Goal: Use online tool/utility: Utilize a website feature to perform a specific function

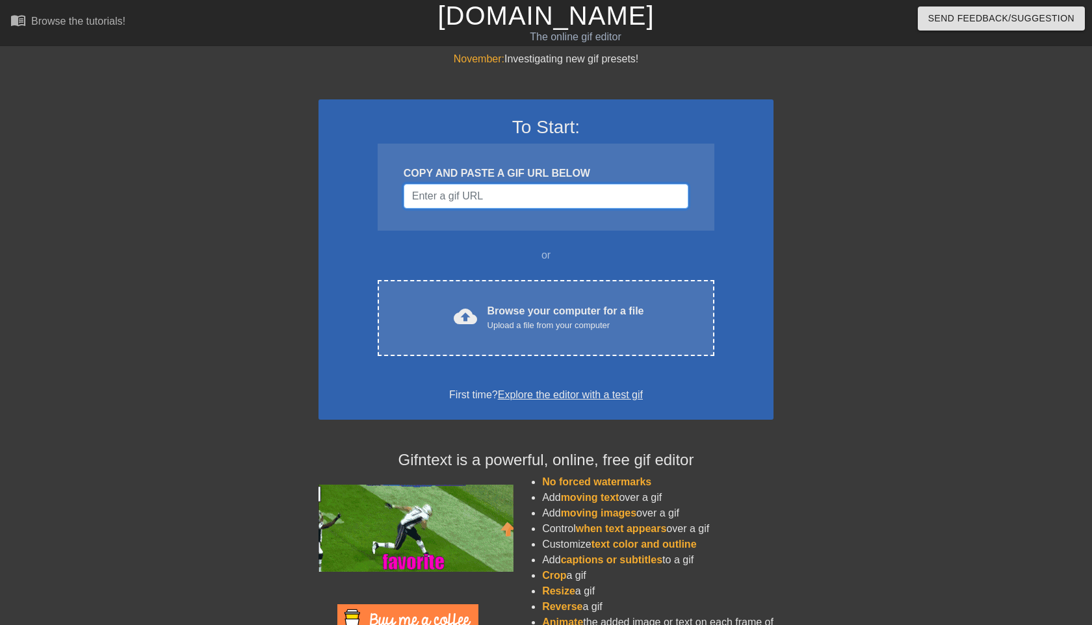
click at [537, 189] on input "Username" at bounding box center [546, 196] width 285 height 25
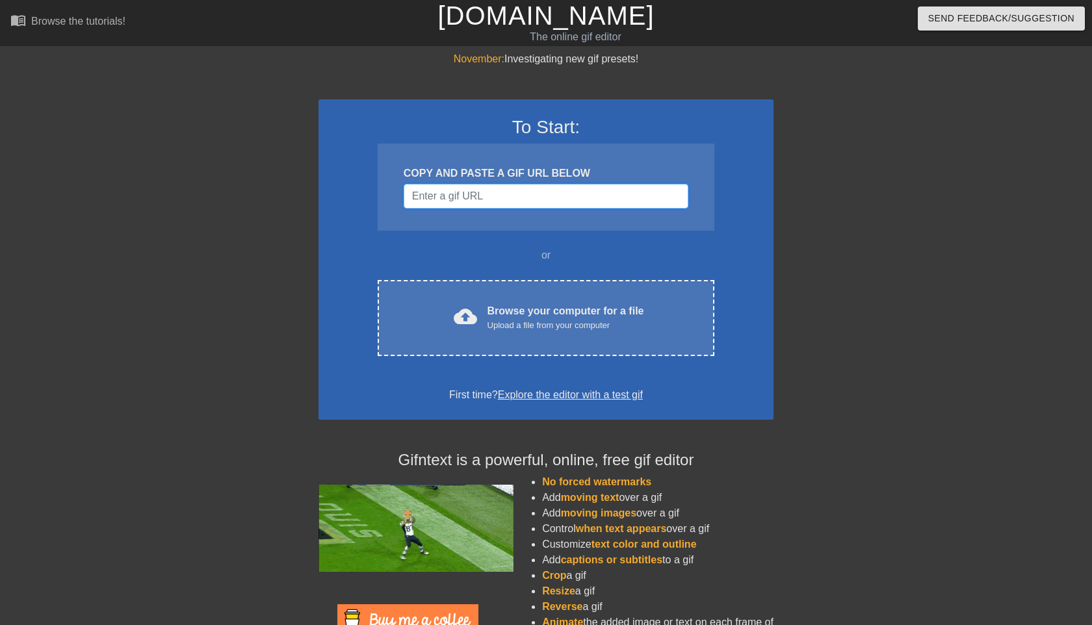
paste input "[URL][DOMAIN_NAME]"
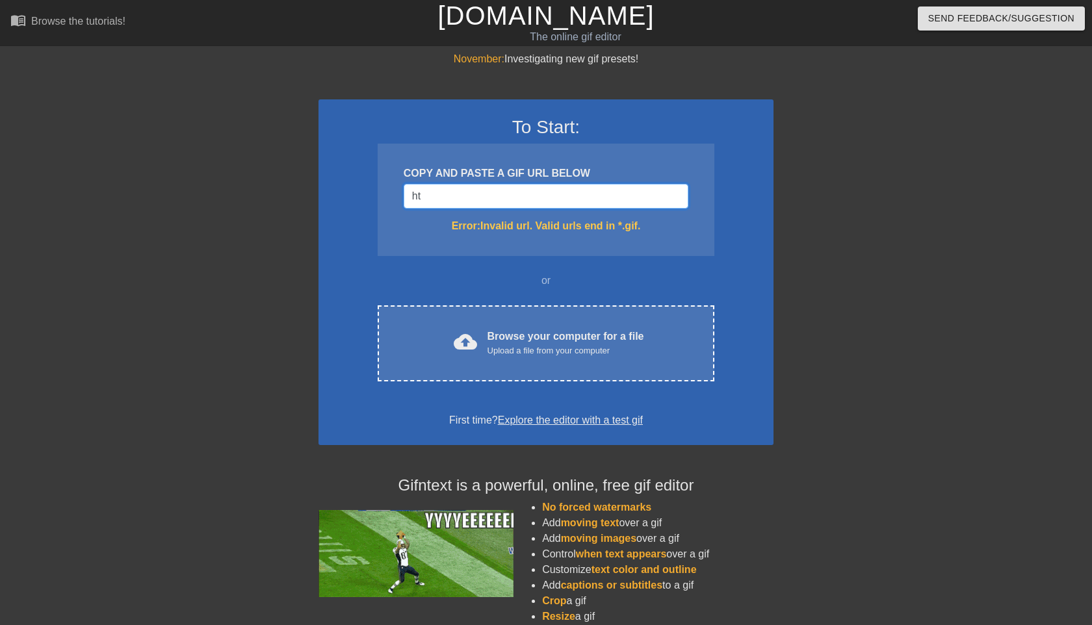
type input "h"
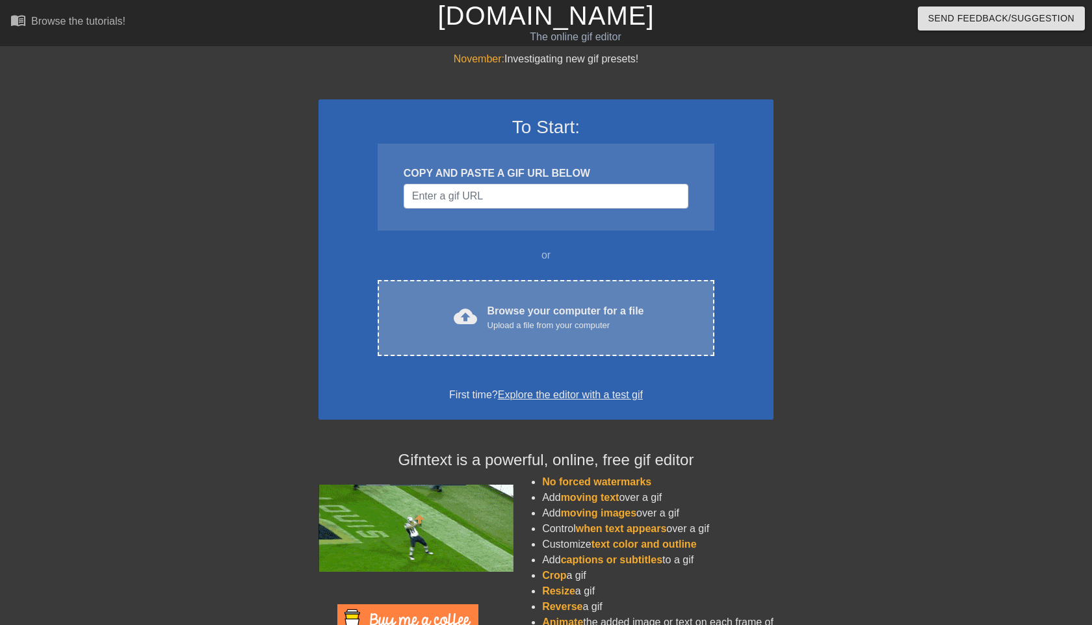
click at [586, 318] on div "Browse your computer for a file Upload a file from your computer" at bounding box center [565, 318] width 157 height 29
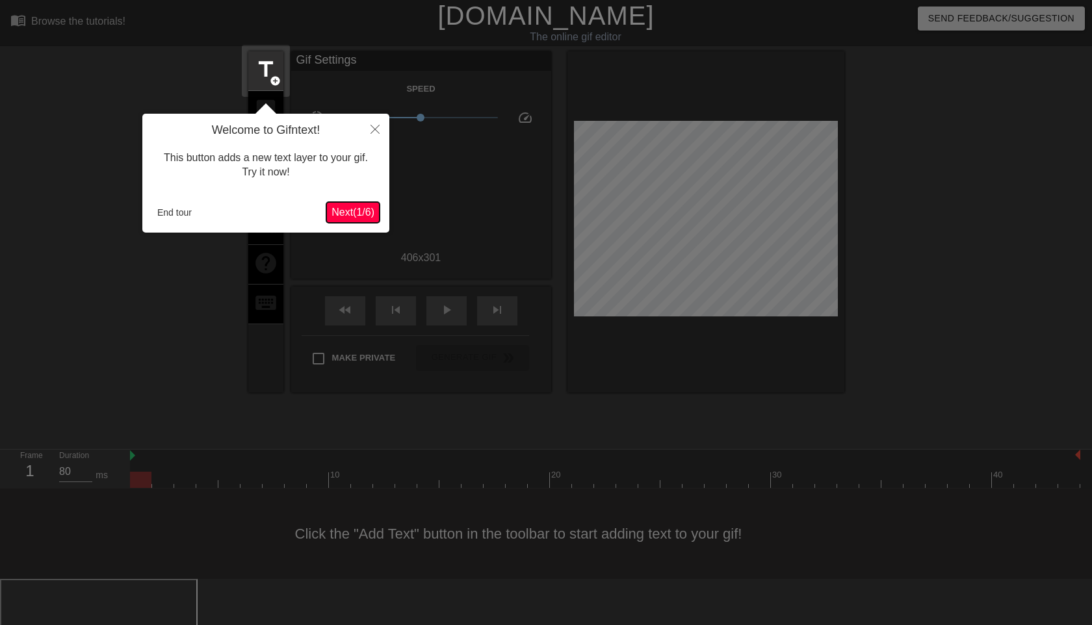
click at [361, 216] on span "Next ( 1 / 6 )" at bounding box center [352, 212] width 43 height 11
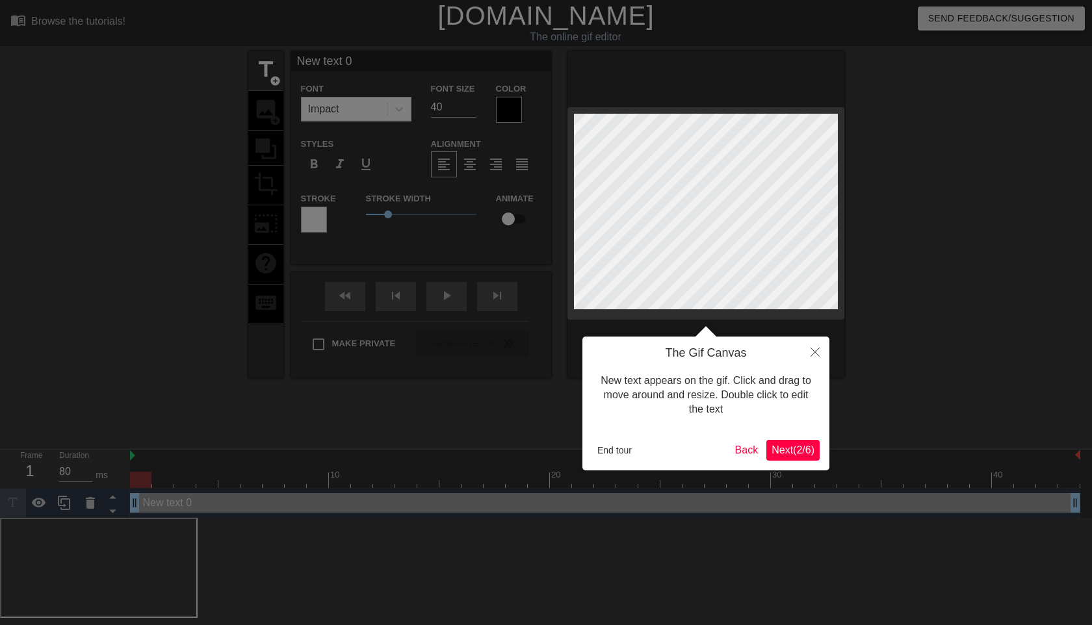
scroll to position [0, 2]
click at [566, 195] on body "menu_book Browse the tutorials! [DOMAIN_NAME] The online gif editor Send Feedba…" at bounding box center [546, 309] width 1092 height 618
type input "P"
type textarea "P"
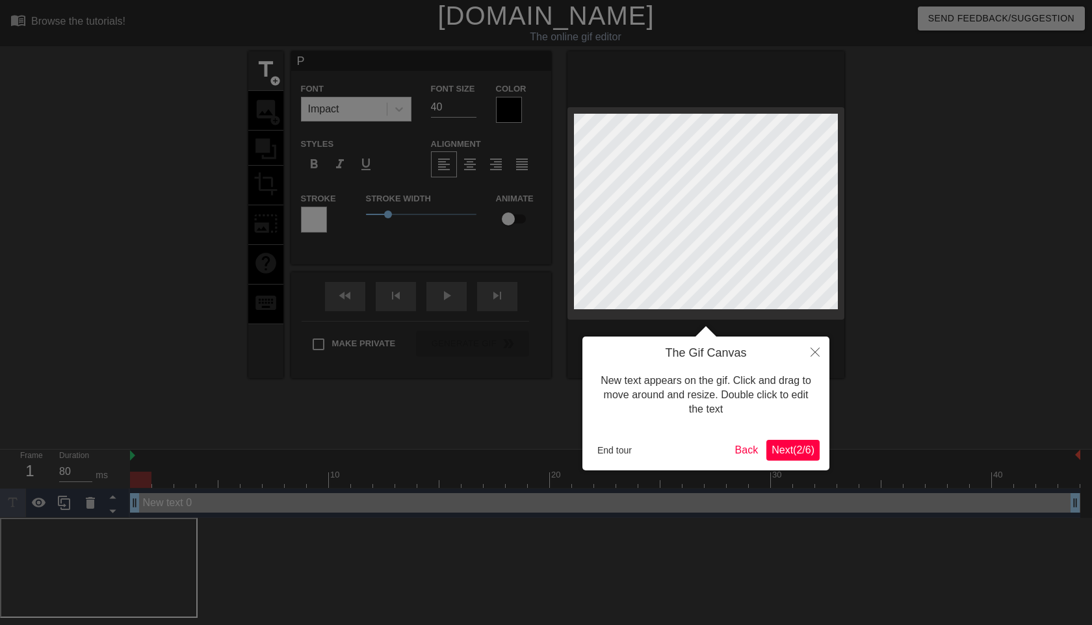
type input "Ph"
type textarea "Ph"
type input "Phi"
type textarea "Phi"
type input "Phil"
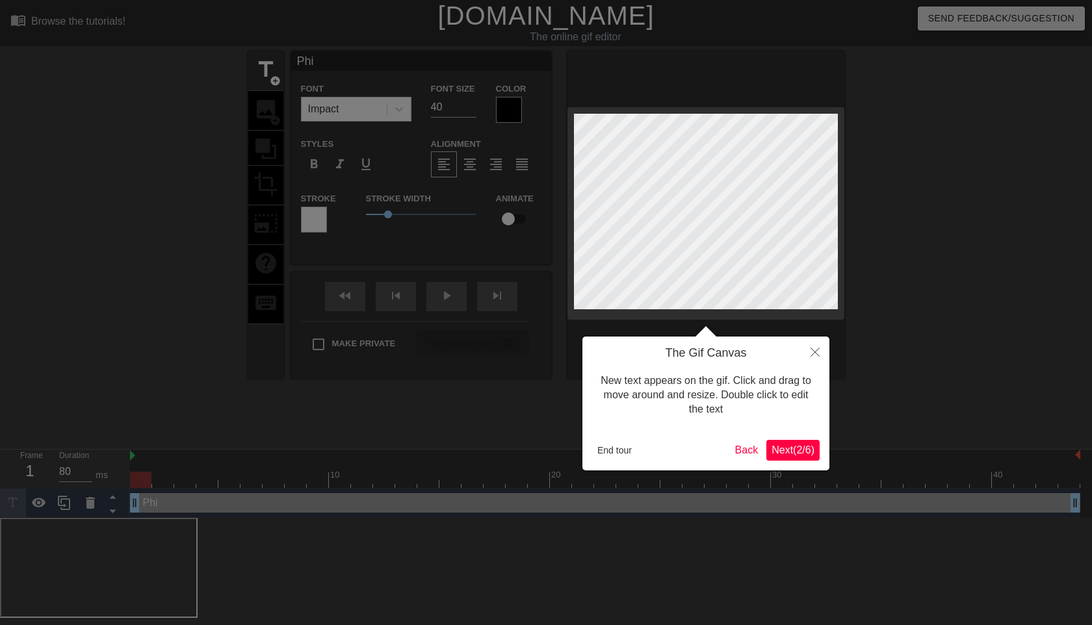
type textarea "Phil"
click at [787, 449] on span "Next ( 2 / 6 )" at bounding box center [792, 450] width 43 height 11
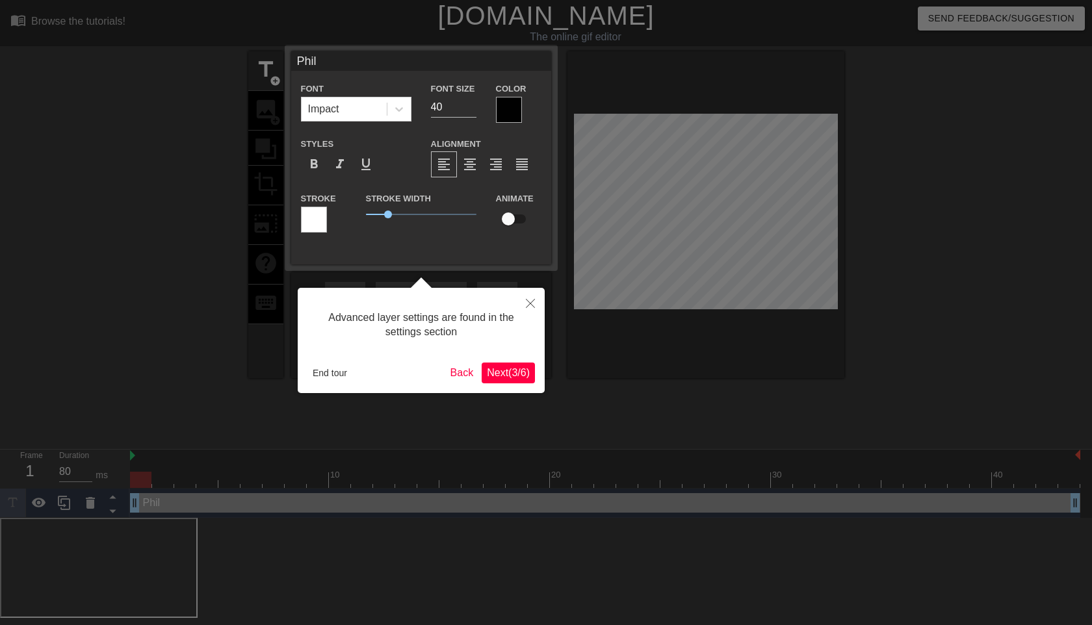
click at [496, 373] on span "Next ( 3 / 6 )" at bounding box center [508, 372] width 43 height 11
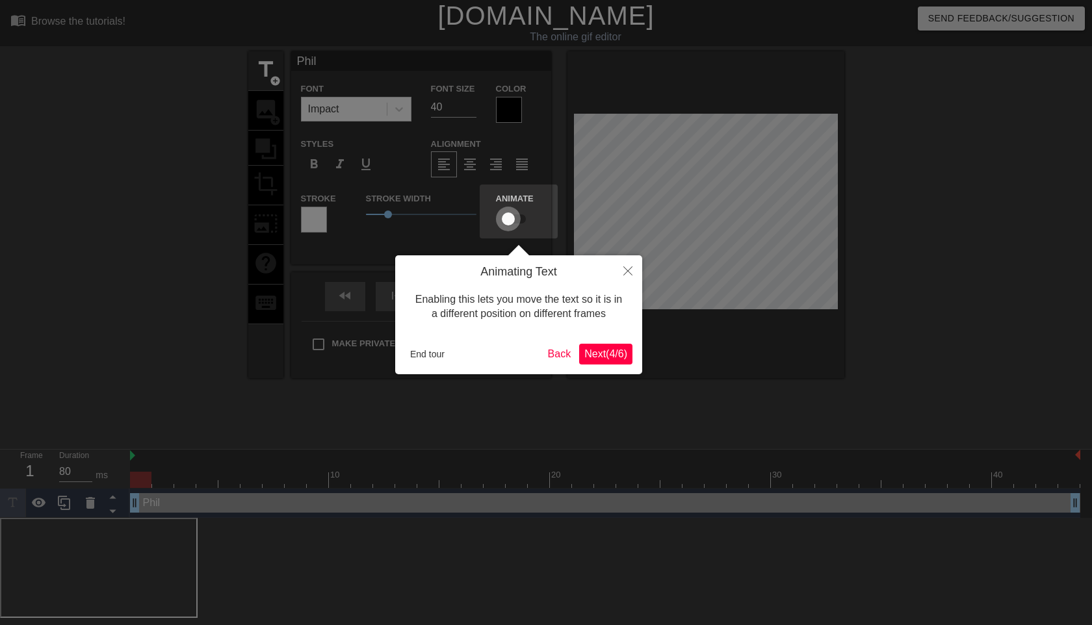
click at [507, 218] on input "checkbox" at bounding box center [508, 219] width 74 height 25
checkbox input "true"
click at [609, 354] on span "Next ( 4 / 6 )" at bounding box center [605, 353] width 43 height 11
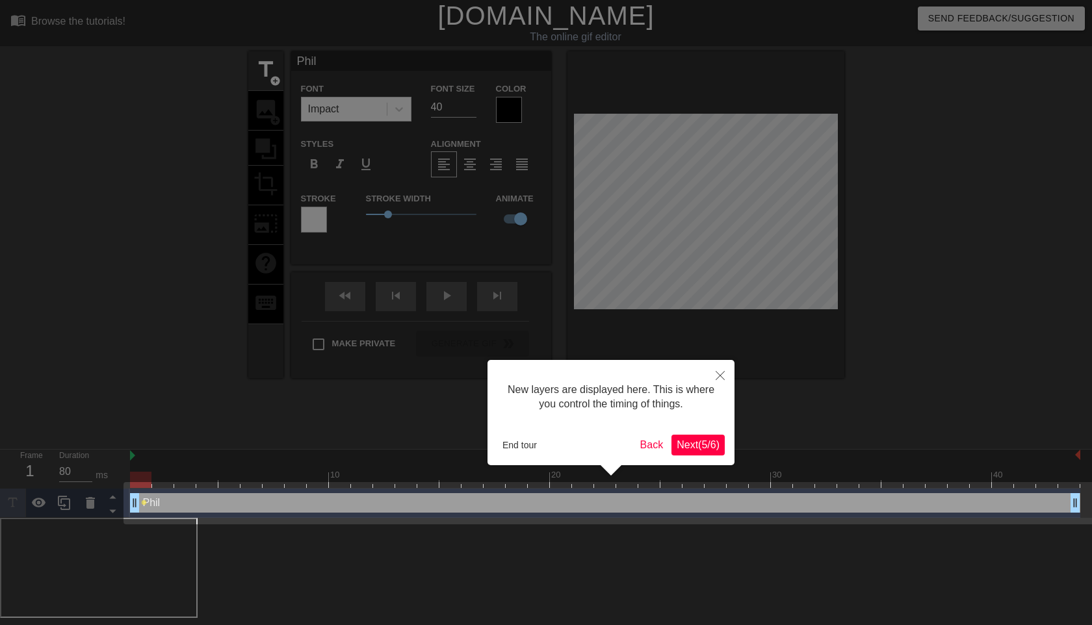
click at [691, 452] on button "Next ( 5 / 6 )" at bounding box center [697, 445] width 53 height 21
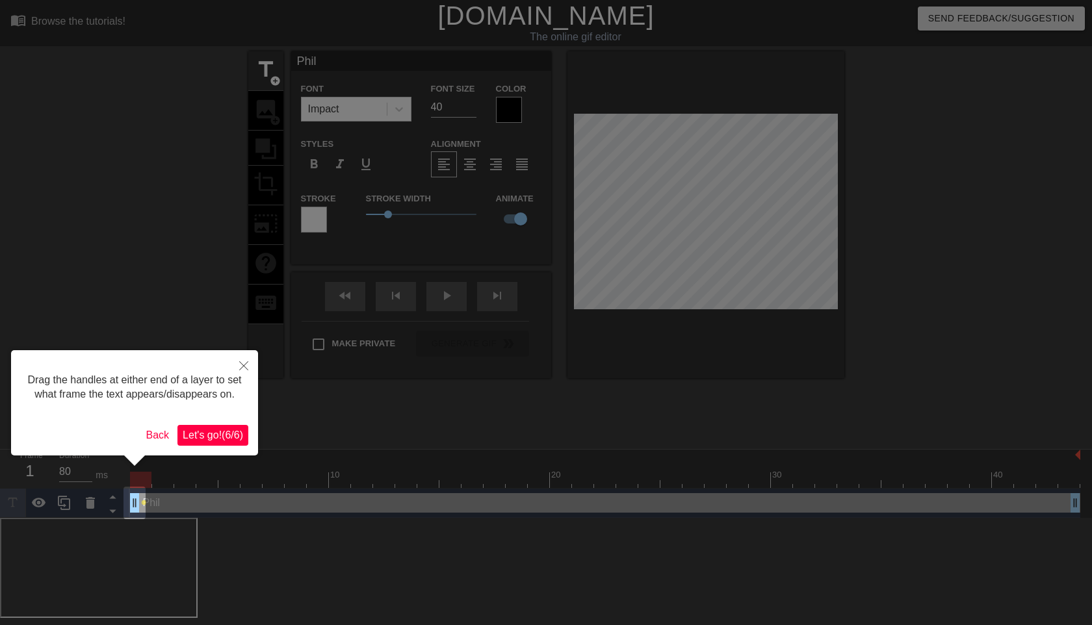
click at [207, 441] on span "Let's go! ( 6 / 6 )" at bounding box center [213, 435] width 60 height 11
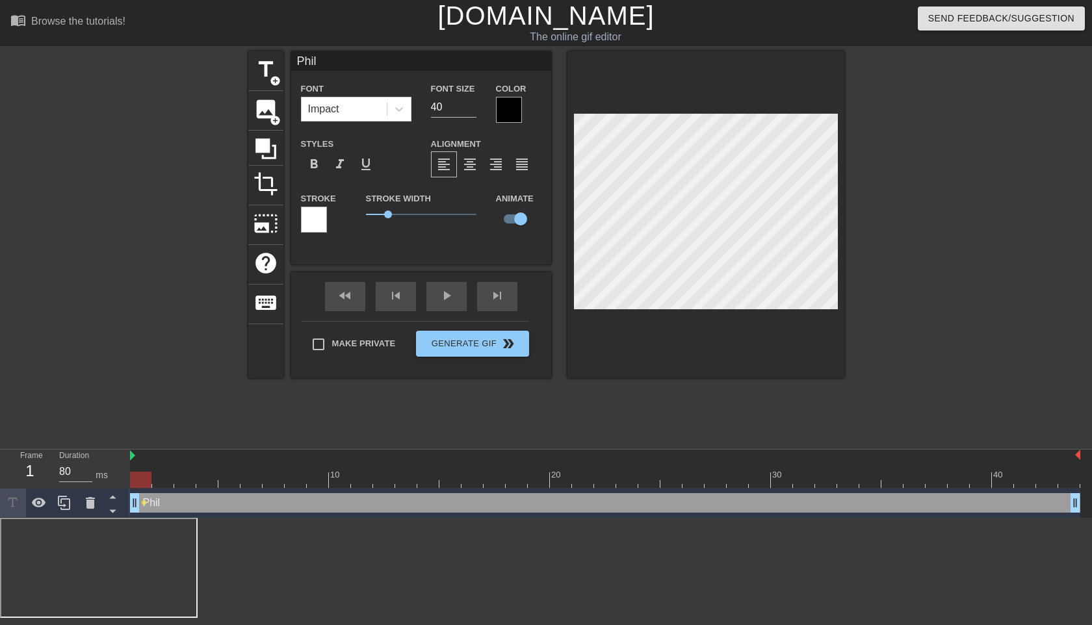
drag, startPoint x: 164, startPoint y: 503, endPoint x: 179, endPoint y: 504, distance: 15.0
click at [179, 504] on div "[PERSON_NAME] drag_handle drag_handle" at bounding box center [605, 502] width 950 height 19
click at [169, 504] on div "[PERSON_NAME] drag_handle drag_handle" at bounding box center [605, 502] width 950 height 19
drag, startPoint x: 339, startPoint y: 274, endPoint x: 446, endPoint y: 266, distance: 106.9
click at [376, 274] on div "Phil Font Impact Font Size 40 Color Styles format_bold format_italic format_und…" at bounding box center [421, 214] width 260 height 327
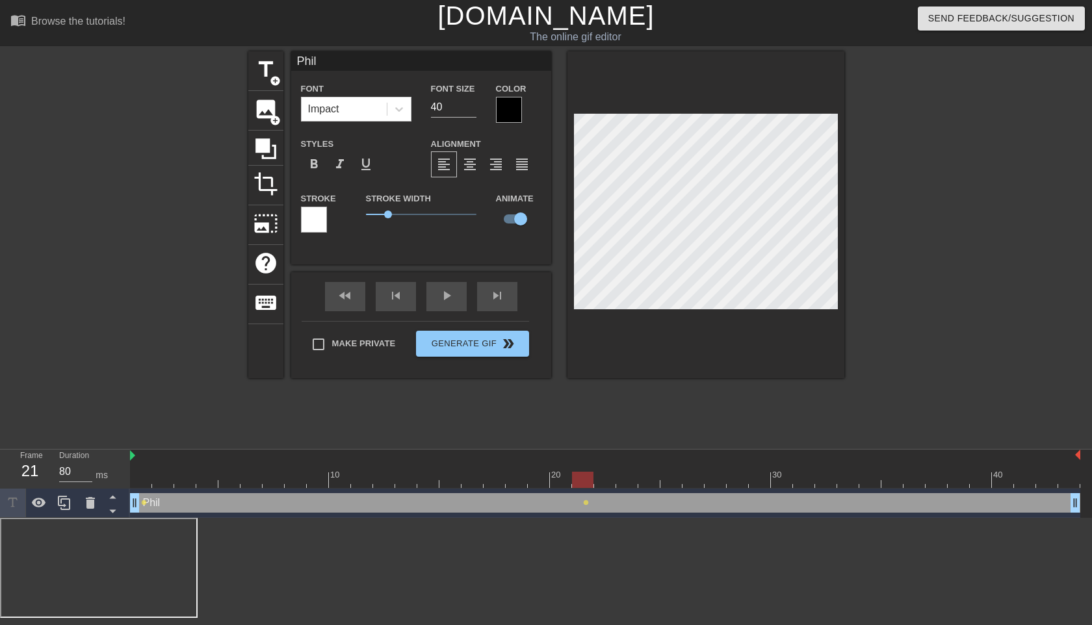
click at [404, 485] on div at bounding box center [605, 480] width 950 height 16
click at [618, 478] on div at bounding box center [605, 480] width 950 height 16
click at [610, 478] on div at bounding box center [605, 480] width 950 height 16
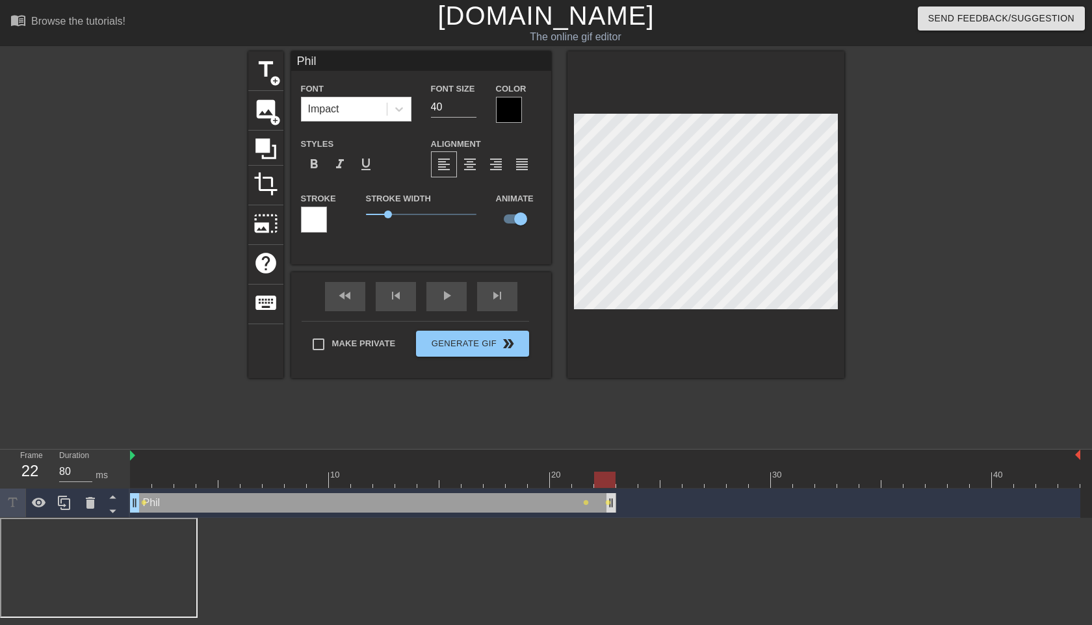
drag, startPoint x: 1072, startPoint y: 502, endPoint x: 606, endPoint y: 496, distance: 465.4
click at [278, 78] on span "add_circle" at bounding box center [275, 80] width 11 height 11
type input "New text 1"
checkbox input "false"
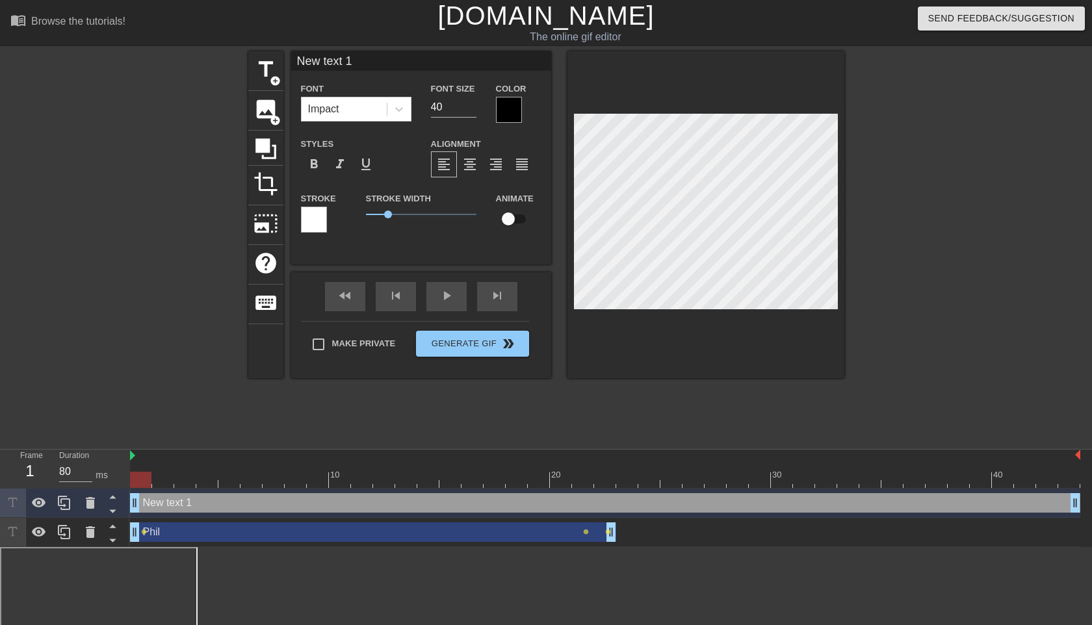
drag, startPoint x: 264, startPoint y: 507, endPoint x: 122, endPoint y: 504, distance: 142.4
click at [122, 504] on div "Frame 1 Duration 80 ms 10 20 30 40 New text 1 drag_handle drag_handle Phil drag…" at bounding box center [546, 498] width 1092 height 97
type input "R"
type textarea "R"
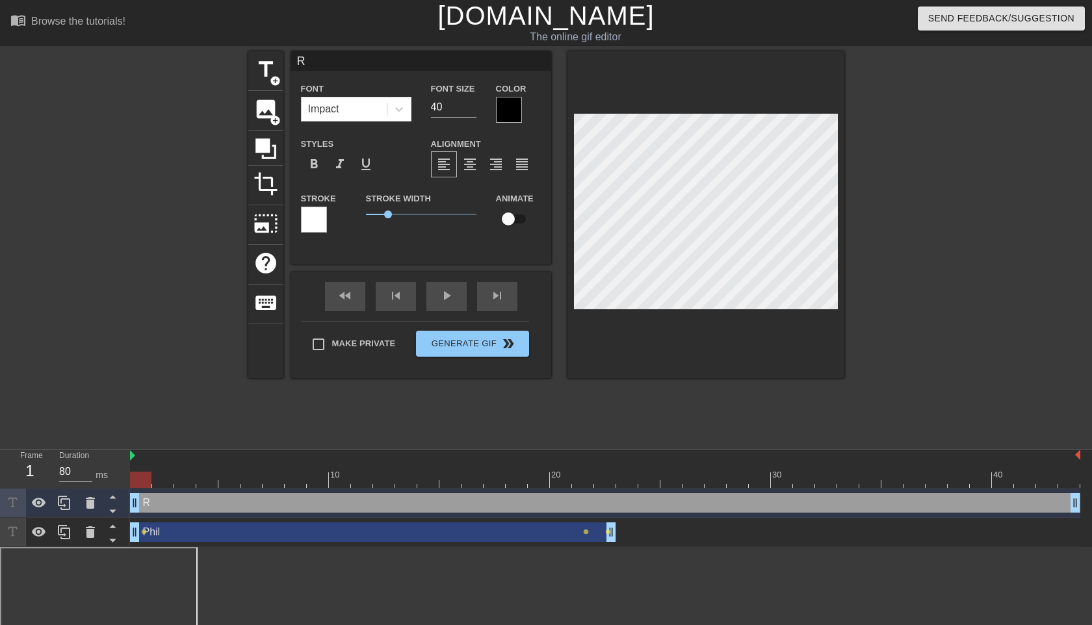
type input "Re"
type textarea "Rei"
type input "Reiu"
type textarea "Reiu"
type input "Reius"
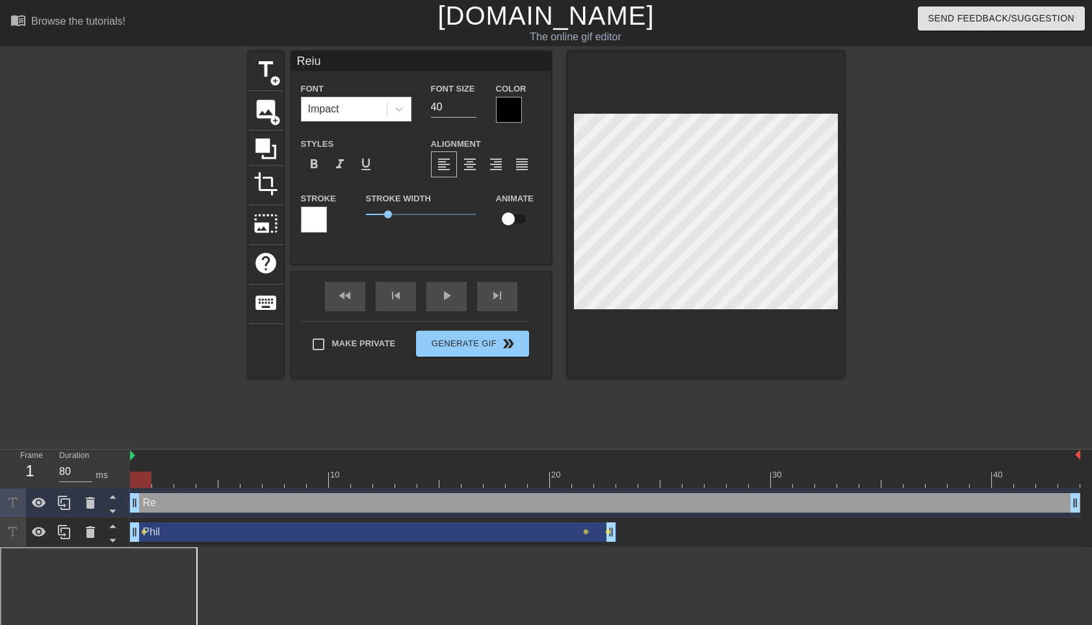
type textarea "Reius"
type input "Reiu"
type textarea "Reiu"
type input "Rei"
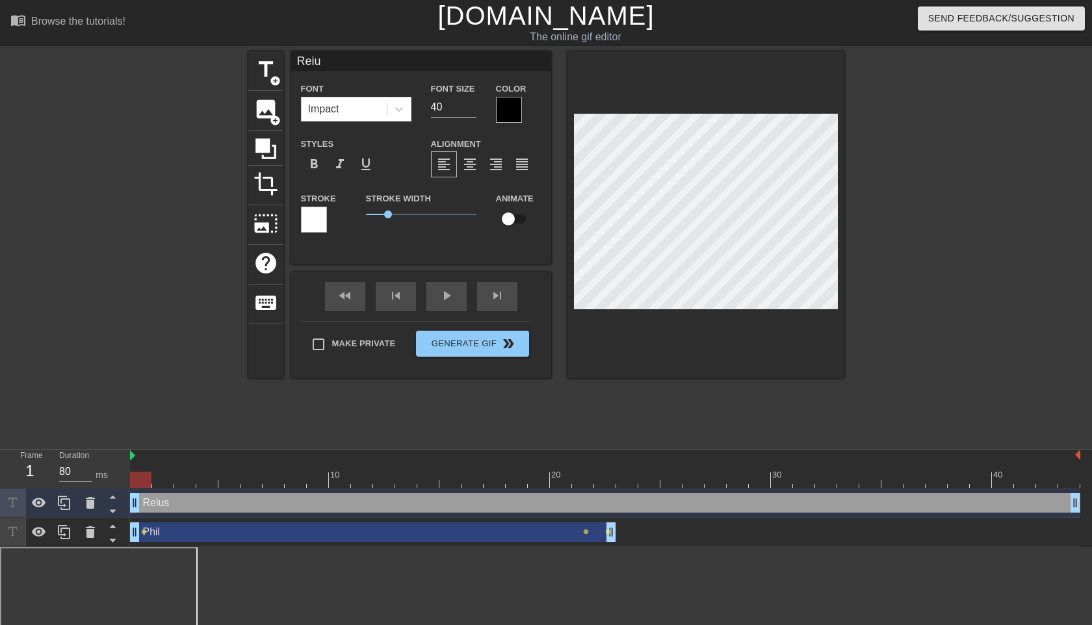
type textarea "Rei"
type input "[PERSON_NAME]"
type textarea "[PERSON_NAME]"
click at [840, 207] on div at bounding box center [705, 214] width 277 height 327
type input "Phil"
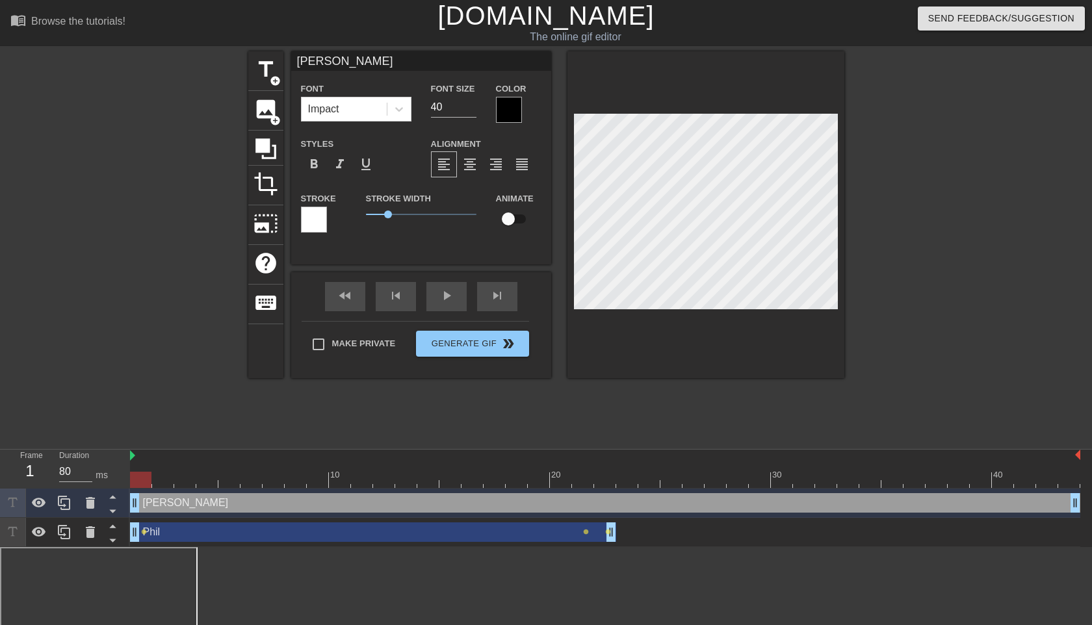
checkbox input "true"
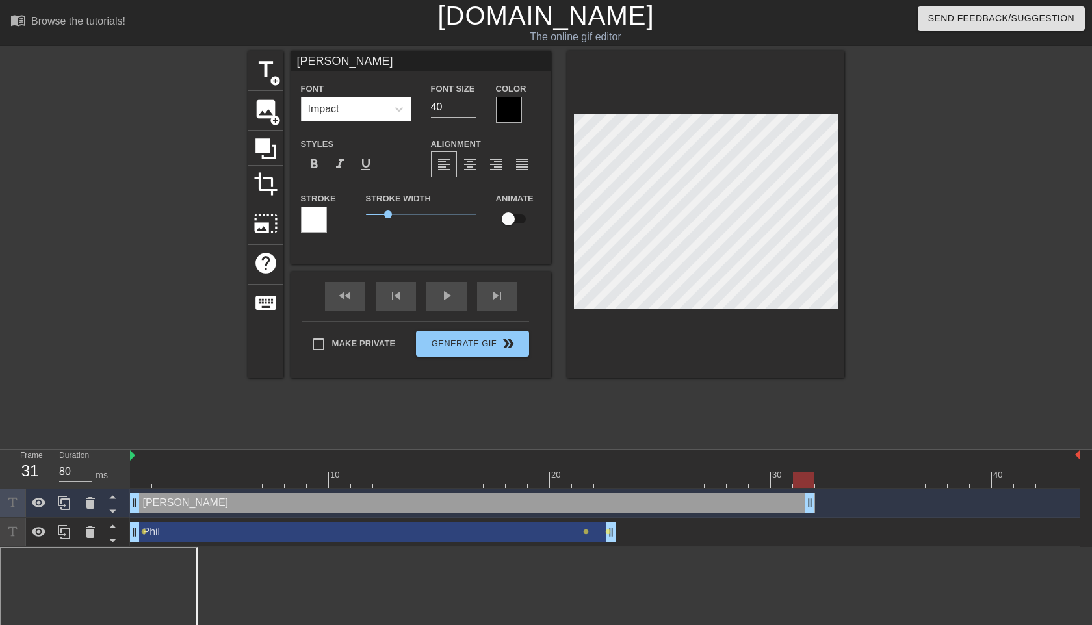
drag, startPoint x: 1074, startPoint y: 501, endPoint x: 803, endPoint y: 495, distance: 271.1
click at [507, 220] on input "checkbox" at bounding box center [508, 219] width 74 height 25
click at [484, 207] on input "checkbox" at bounding box center [521, 219] width 74 height 25
click at [471, 207] on input "checkbox" at bounding box center [508, 219] width 74 height 25
checkbox input "true"
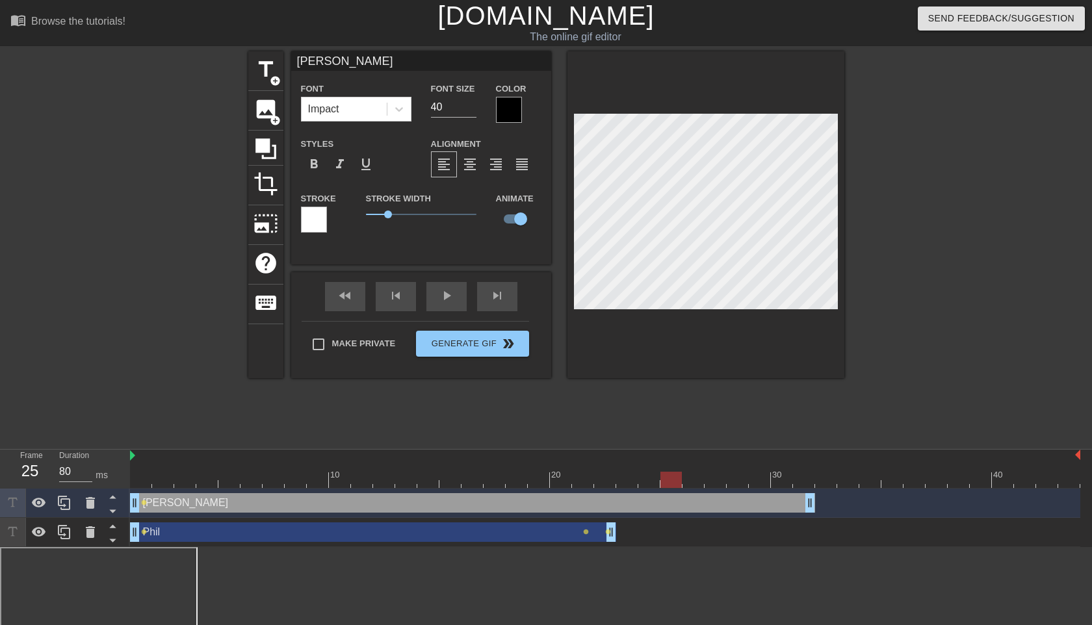
click at [257, 477] on div at bounding box center [605, 480] width 950 height 16
drag, startPoint x: 383, startPoint y: 479, endPoint x: 314, endPoint y: 478, distance: 68.9
click at [314, 478] on div at bounding box center [317, 480] width 21 height 16
drag, startPoint x: 318, startPoint y: 475, endPoint x: 138, endPoint y: 481, distance: 179.5
click at [138, 481] on div at bounding box center [140, 480] width 21 height 16
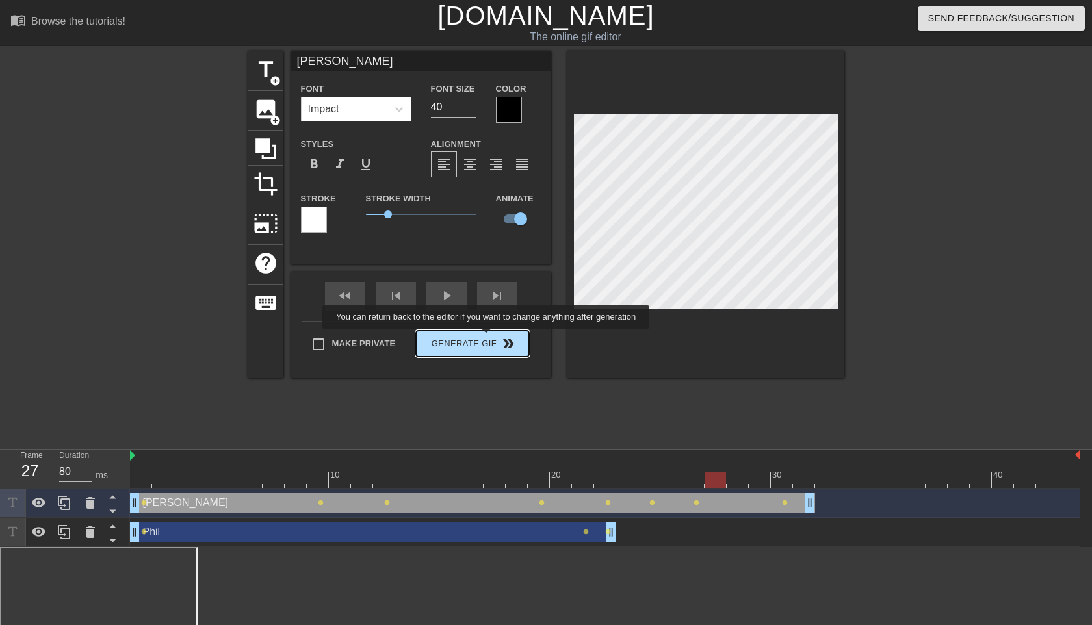
click at [495, 338] on div "Make Private Generate Gif double_arrow" at bounding box center [415, 346] width 227 height 51
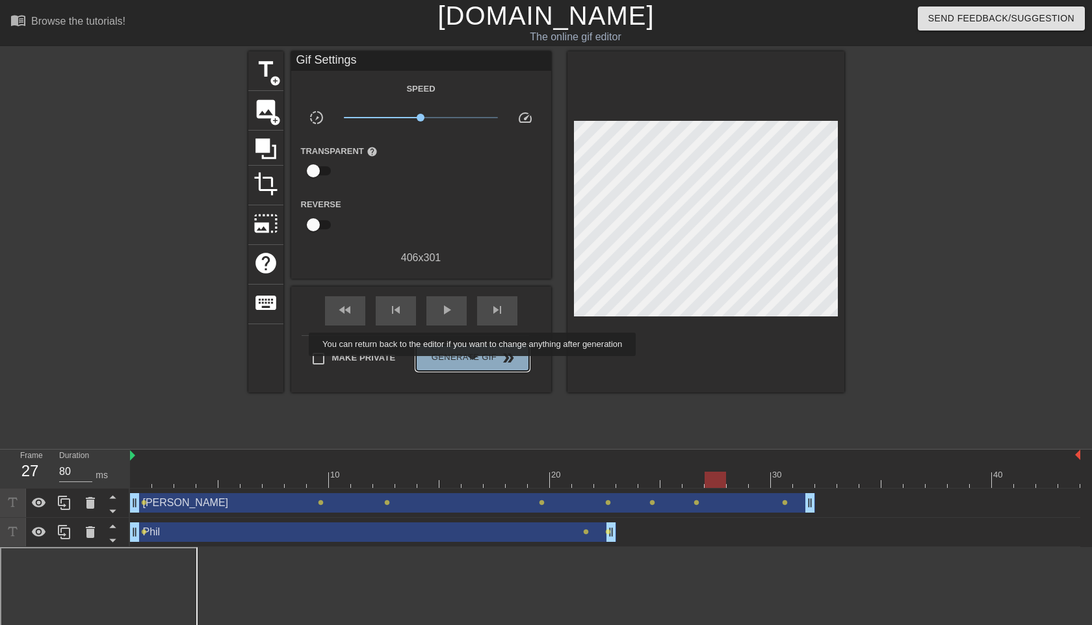
click at [481, 365] on button "Generate Gif double_arrow" at bounding box center [472, 358] width 112 height 26
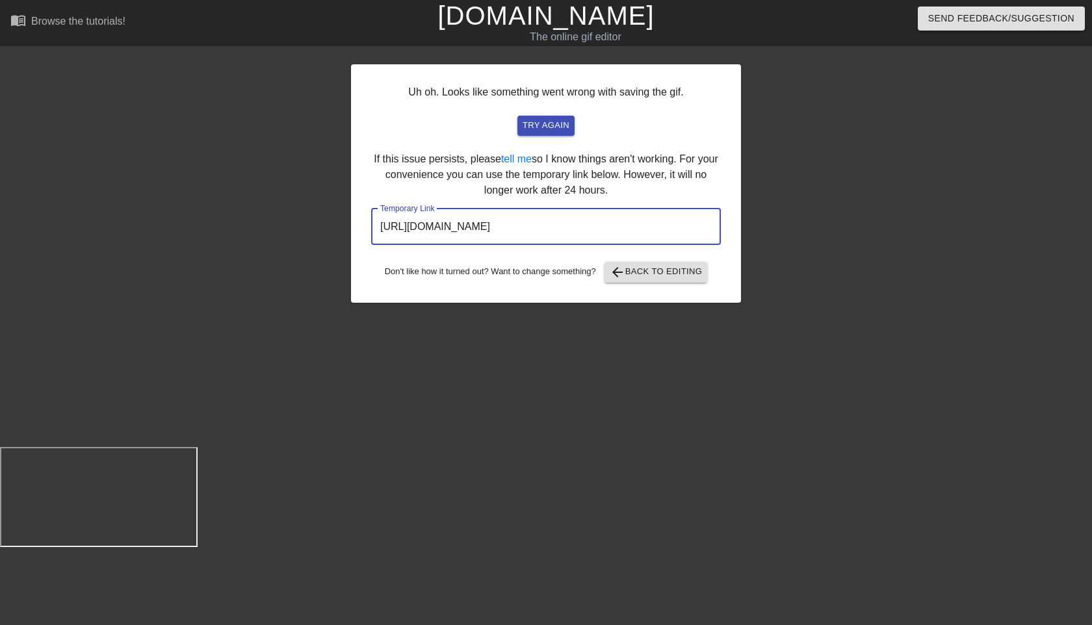
click at [663, 224] on input "[URL][DOMAIN_NAME]" at bounding box center [546, 227] width 350 height 36
drag, startPoint x: 663, startPoint y: 224, endPoint x: 252, endPoint y: 233, distance: 410.9
click at [252, 233] on div "Uh oh. Looks like something went wrong with saving the gif. try again If this i…" at bounding box center [546, 246] width 1092 height 390
drag, startPoint x: 655, startPoint y: 224, endPoint x: 361, endPoint y: 226, distance: 293.8
click at [361, 226] on div "Uh oh. Looks like something went wrong with saving the gif. try again If this i…" at bounding box center [546, 183] width 390 height 239
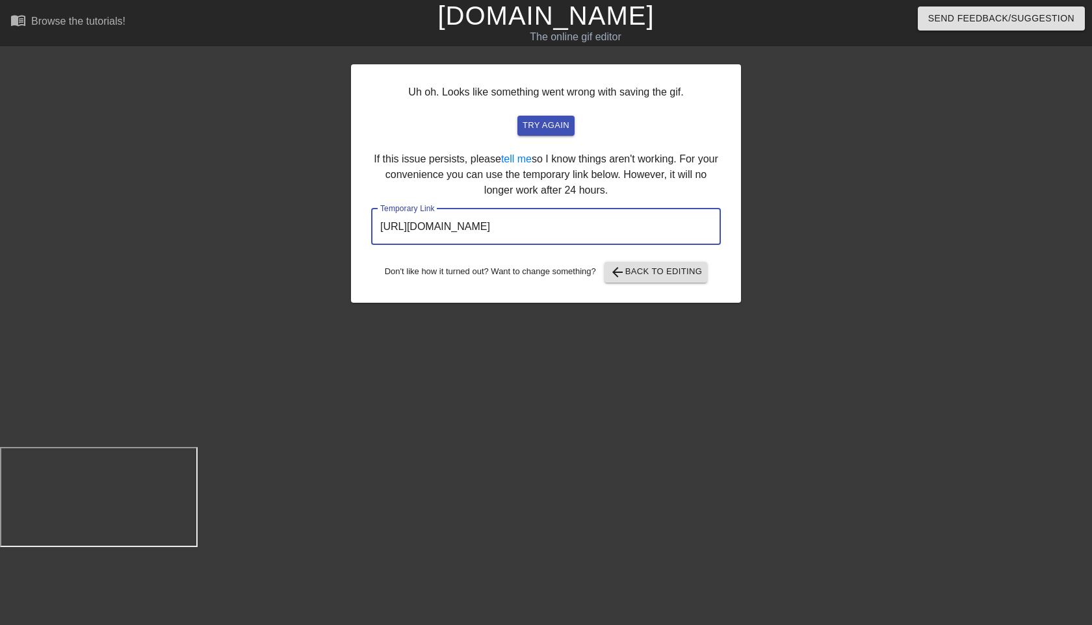
click at [627, 231] on input "[URL][DOMAIN_NAME]" at bounding box center [546, 227] width 350 height 36
drag, startPoint x: 656, startPoint y: 225, endPoint x: 347, endPoint y: 216, distance: 309.5
click at [347, 216] on div "Uh oh. Looks like something went wrong with saving the gif. try again If this i…" at bounding box center [546, 246] width 1092 height 390
